Goal: Contribute content: Add original content to the website for others to see

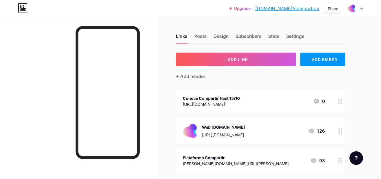
click at [240, 102] on div "[URL][DOMAIN_NAME]" at bounding box center [211, 104] width 57 height 6
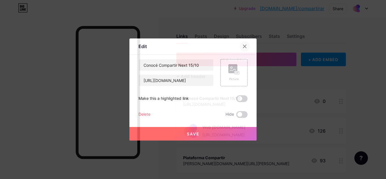
click at [248, 47] on div at bounding box center [244, 46] width 10 height 10
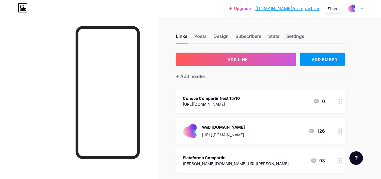
click at [298, 105] on div "Conocé Compartir Next 15/10 [URL][DOMAIN_NAME] 0" at bounding box center [254, 101] width 142 height 13
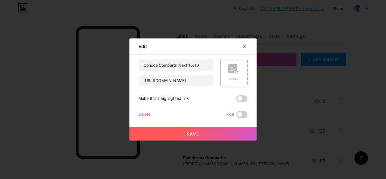
click at [243, 72] on div "Picture" at bounding box center [233, 72] width 27 height 27
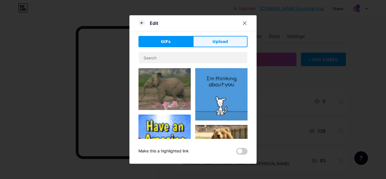
click at [211, 45] on button "Upload" at bounding box center [220, 41] width 54 height 11
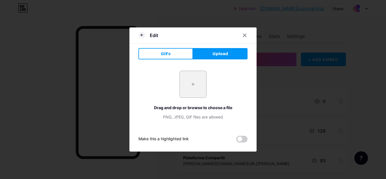
click at [209, 53] on button "Upload" at bounding box center [220, 53] width 54 height 11
click at [198, 84] on input "file" at bounding box center [193, 84] width 27 height 27
type input "C:\fakepath\Logo Compartir Next vertical color.png"
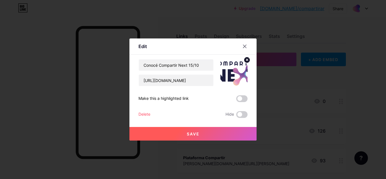
click at [248, 57] on circle at bounding box center [247, 60] width 6 height 6
click at [235, 81] on div "Picture" at bounding box center [233, 72] width 27 height 27
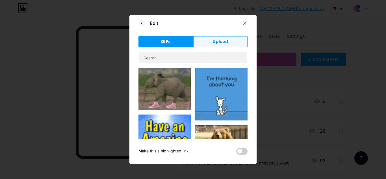
click at [218, 41] on span "Upload" at bounding box center [220, 42] width 16 height 6
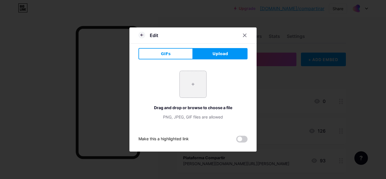
click at [200, 81] on input "file" at bounding box center [193, 84] width 27 height 27
type input "C:\fakepath\x.png"
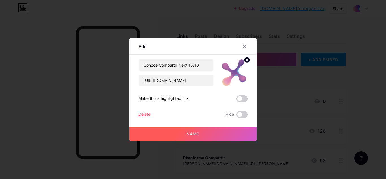
click at [204, 136] on button "Save" at bounding box center [192, 134] width 127 height 14
